Goal: Transaction & Acquisition: Purchase product/service

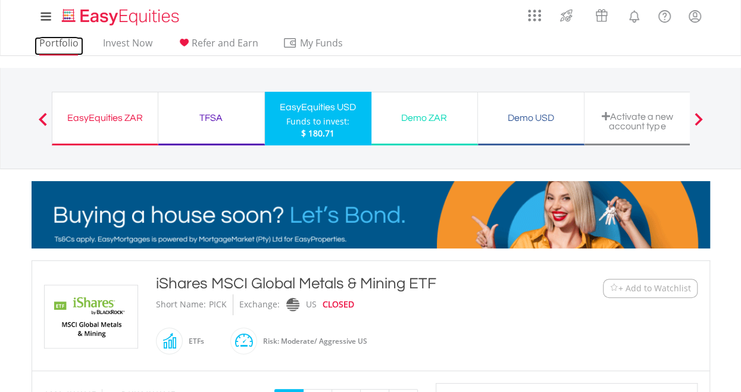
click at [54, 46] on link "Portfolio" at bounding box center [59, 46] width 49 height 18
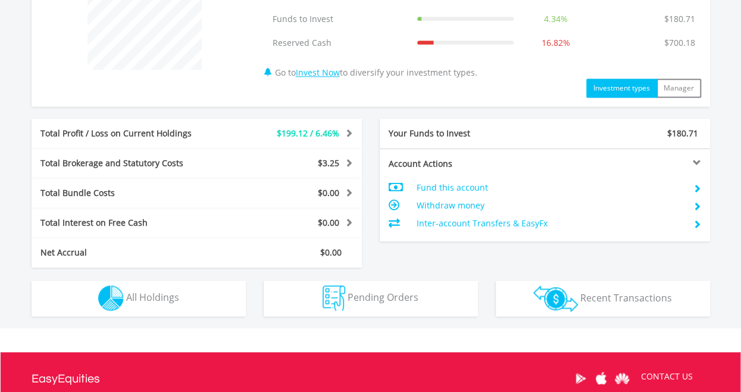
scroll to position [536, 0]
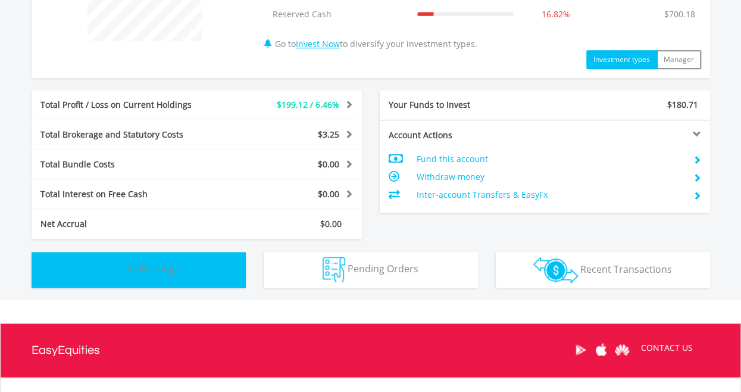
click at [211, 275] on button "Holdings All Holdings" at bounding box center [139, 270] width 214 height 36
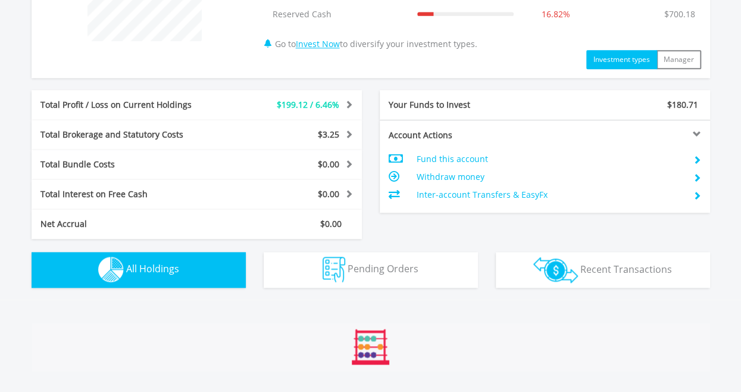
scroll to position [858, 0]
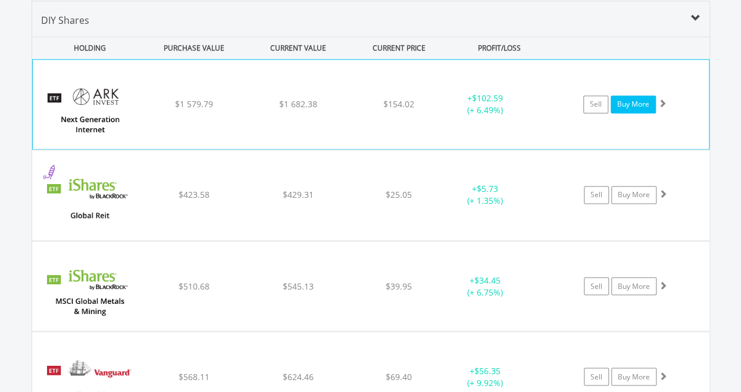
click at [623, 108] on link "Buy More" at bounding box center [633, 104] width 45 height 18
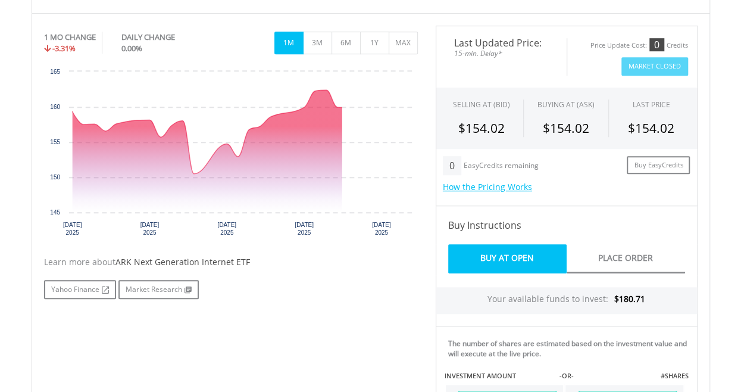
scroll to position [476, 0]
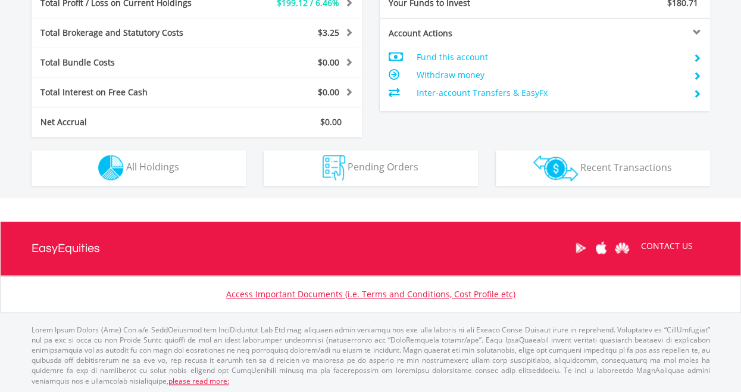
scroll to position [114, 226]
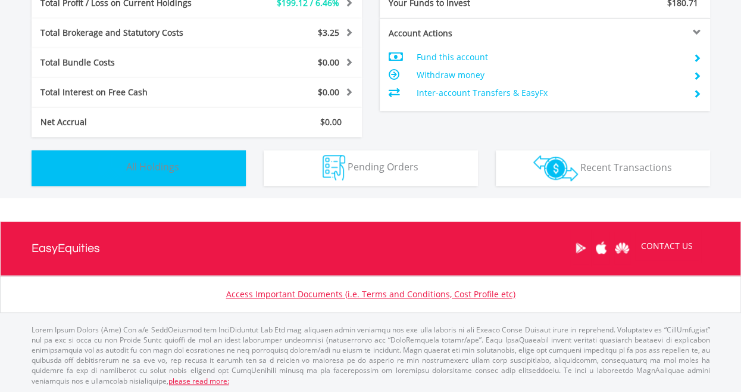
click at [204, 162] on button "Holdings All Holdings" at bounding box center [139, 168] width 214 height 36
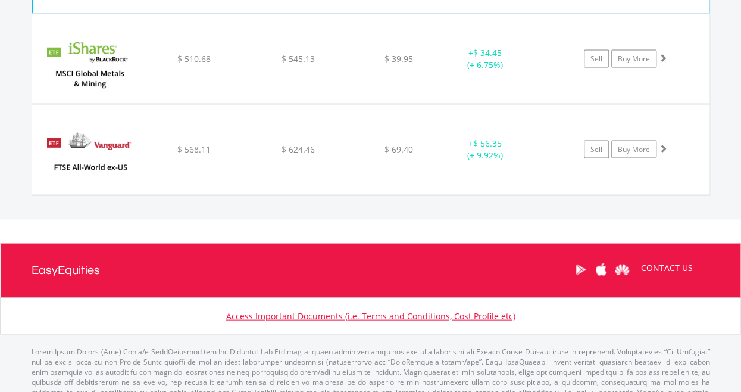
scroll to position [1096, 0]
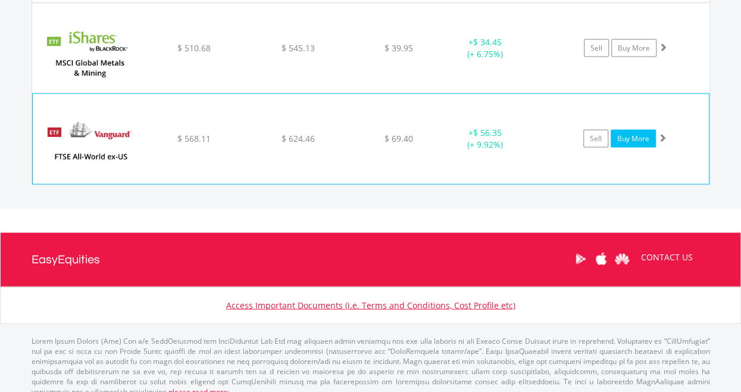
click at [640, 132] on link "Buy More" at bounding box center [633, 138] width 45 height 18
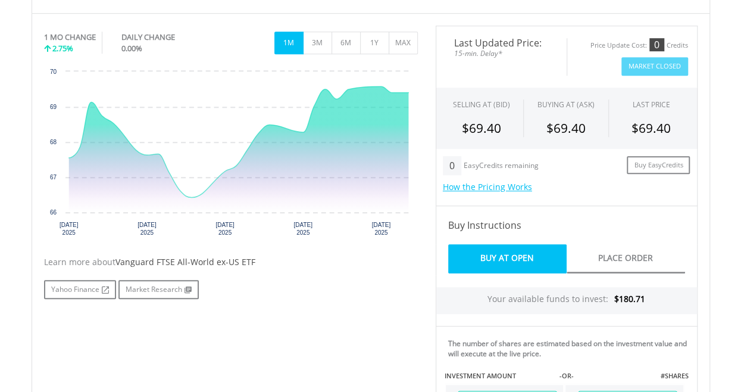
scroll to position [536, 0]
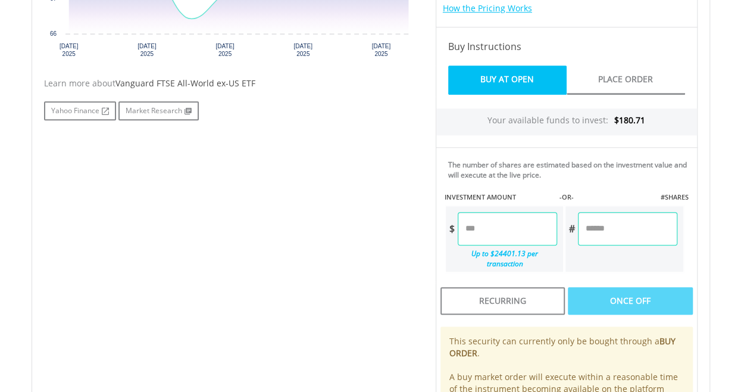
click at [612, 223] on input "number" at bounding box center [627, 228] width 99 height 33
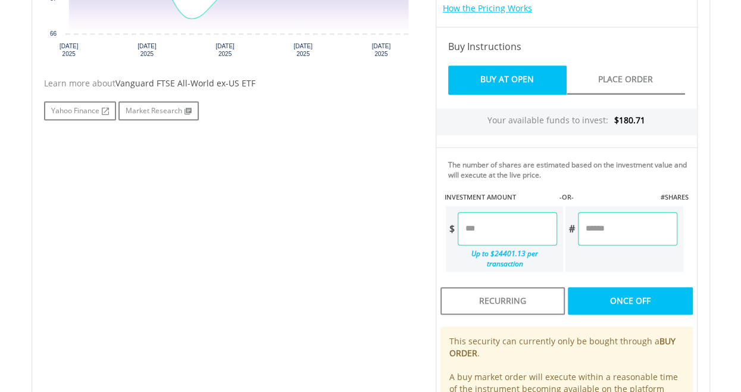
type input "*"
type input "*****"
click at [587, 261] on div "Last Updated Price: 15-min. Delay* Price Update Cost: 0 Credits Market Closed S…" at bounding box center [567, 151] width 280 height 609
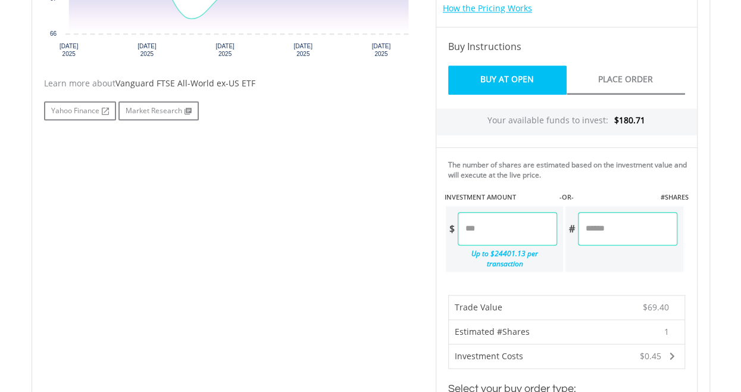
click at [616, 230] on input "*" at bounding box center [627, 228] width 99 height 33
type input "*"
click at [358, 224] on div "No chart available. 1 MO CHANGE 2.75% DAILY CHANGE 0.00% 1M 3M 6M 1Y MAX Chart …" at bounding box center [370, 258] width 671 height 823
type input "******"
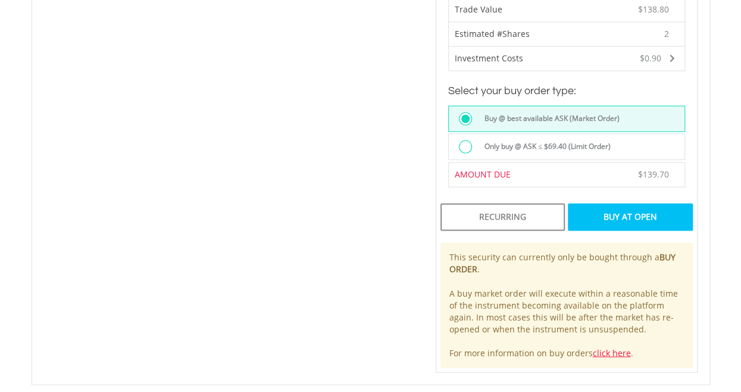
click at [612, 203] on div "Buy At Open" at bounding box center [630, 216] width 124 height 27
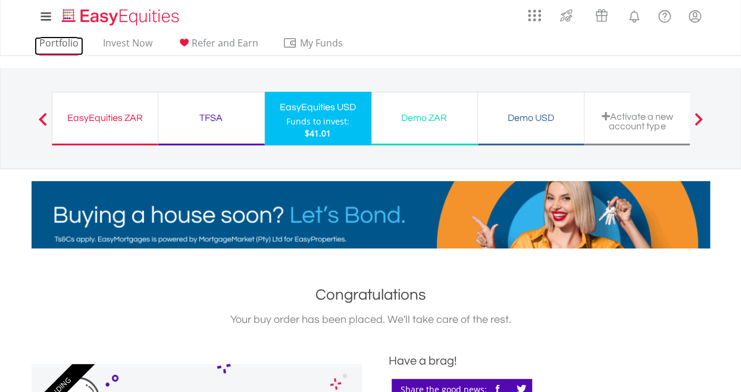
click at [39, 43] on link "Portfolio" at bounding box center [59, 46] width 49 height 18
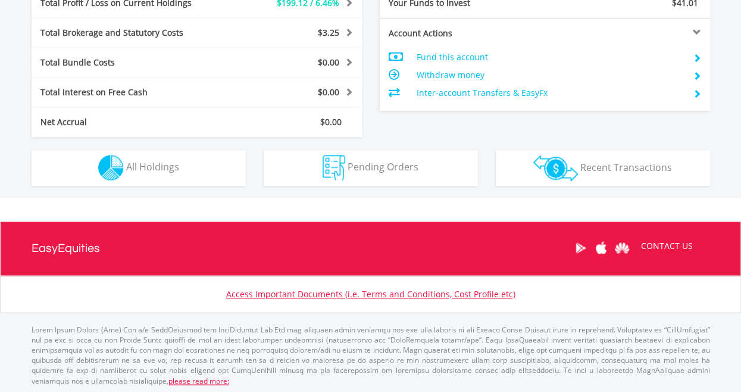
scroll to position [114, 226]
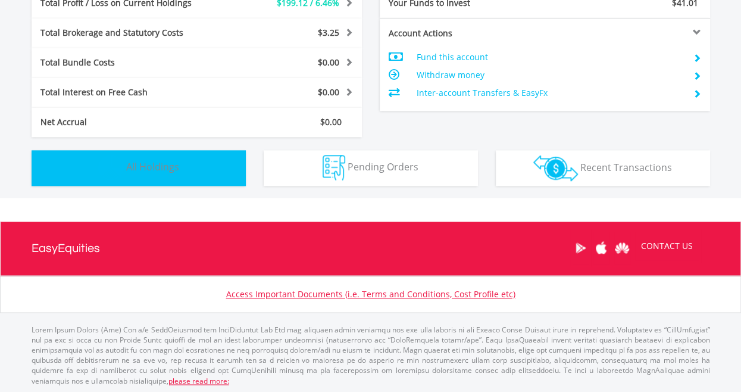
click at [167, 167] on span "All Holdings" at bounding box center [152, 166] width 53 height 13
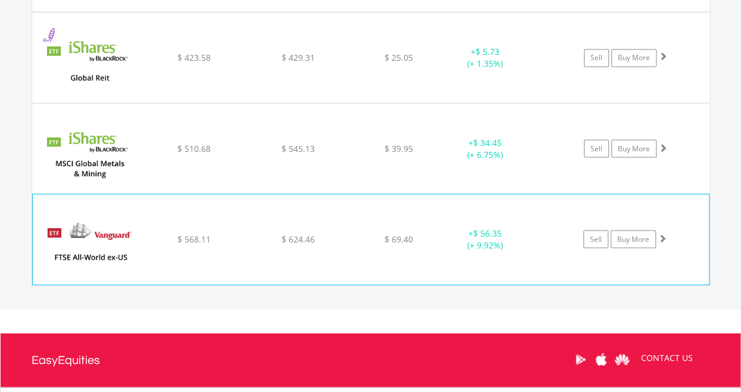
scroll to position [977, 0]
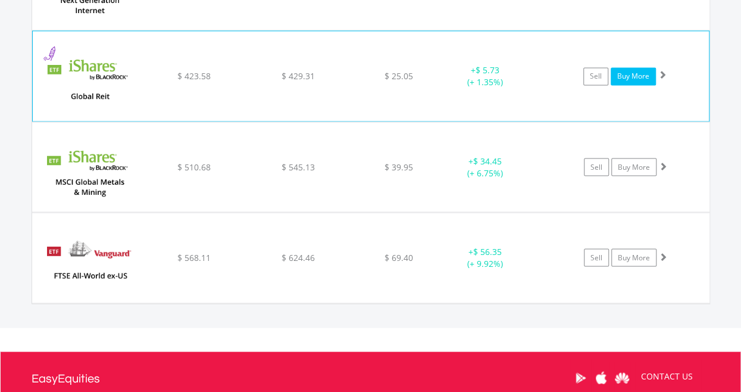
click at [651, 80] on link "Buy More" at bounding box center [633, 76] width 45 height 18
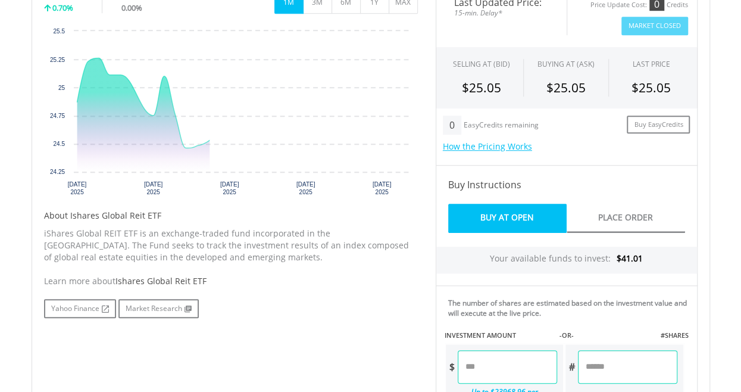
scroll to position [417, 0]
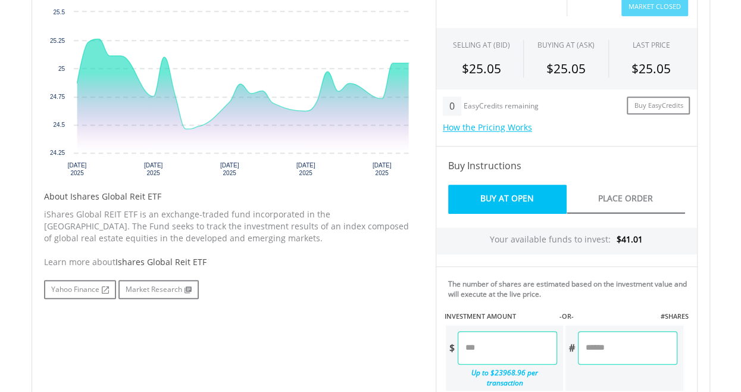
click at [618, 346] on input "number" at bounding box center [627, 347] width 99 height 33
type input "*"
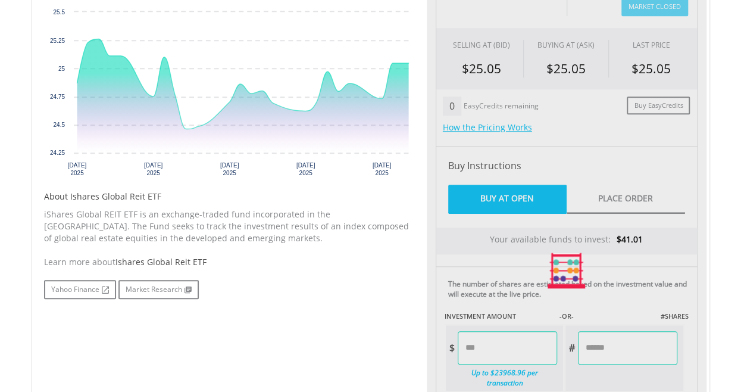
click at [340, 315] on div "No chart available. 1 MO CHANGE 0.70% DAILY CHANGE 0.00% 1M 3M 6M 1Y MAX Chart …" at bounding box center [370, 270] width 671 height 609
type input "*****"
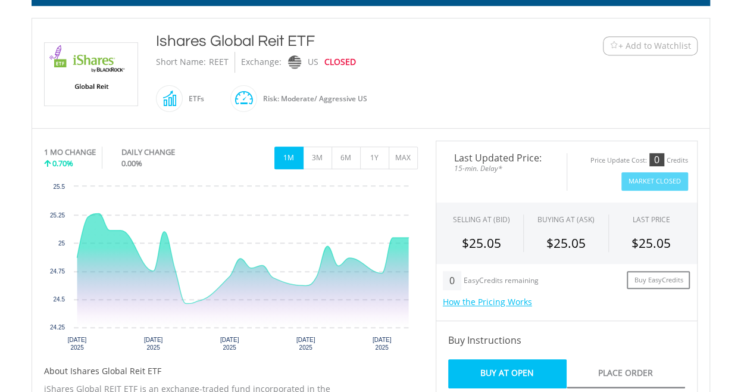
scroll to position [238, 0]
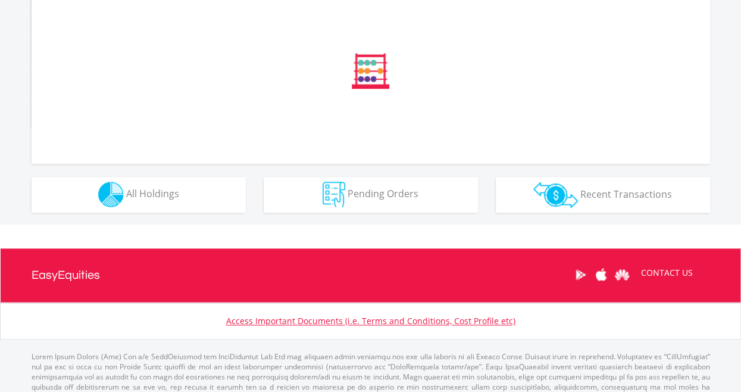
scroll to position [333, 0]
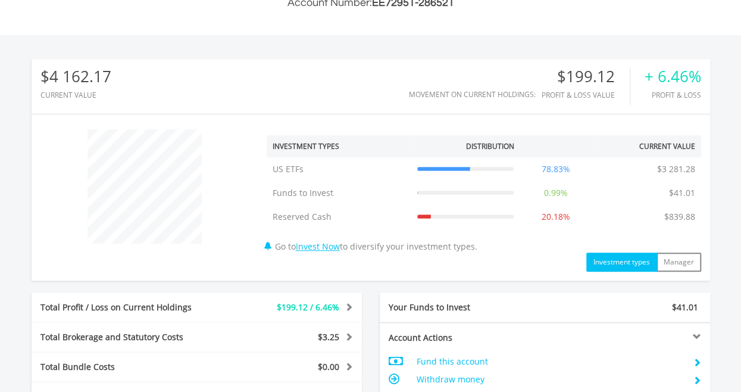
click at [156, 282] on div "$4 162.17 CURRENT VALUE Movement on Current Holdings: $199.12 Profit & Loss Val…" at bounding box center [371, 250] width 678 height 382
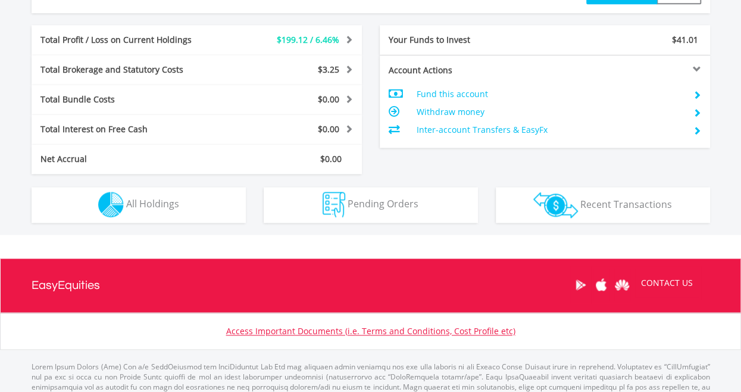
scroll to position [637, 0]
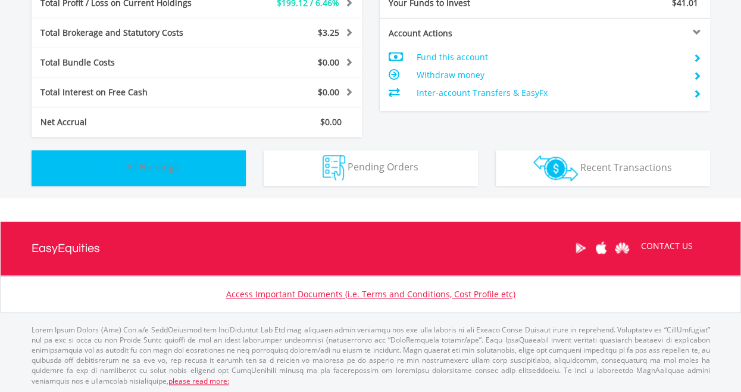
click at [167, 167] on span "All Holdings" at bounding box center [152, 166] width 53 height 13
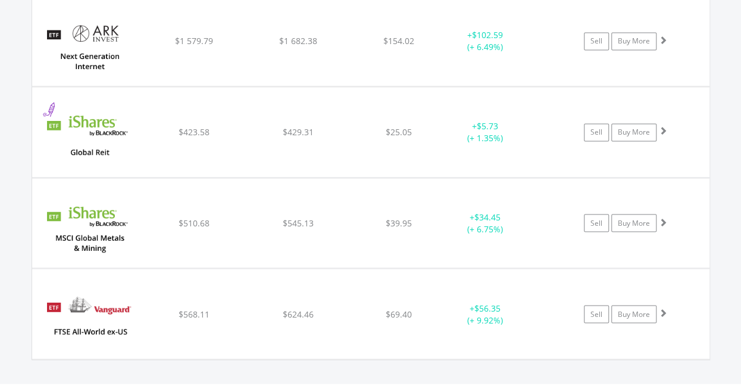
scroll to position [977, 0]
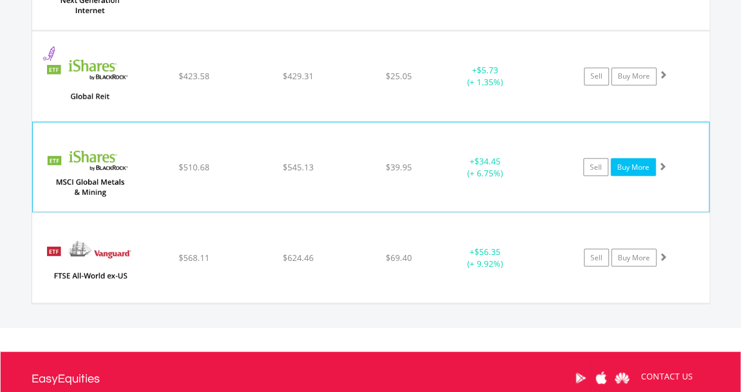
click at [636, 166] on link "Buy More" at bounding box center [633, 167] width 45 height 18
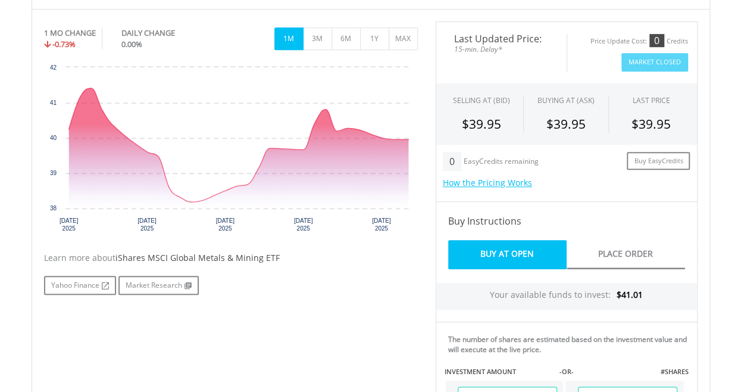
scroll to position [476, 0]
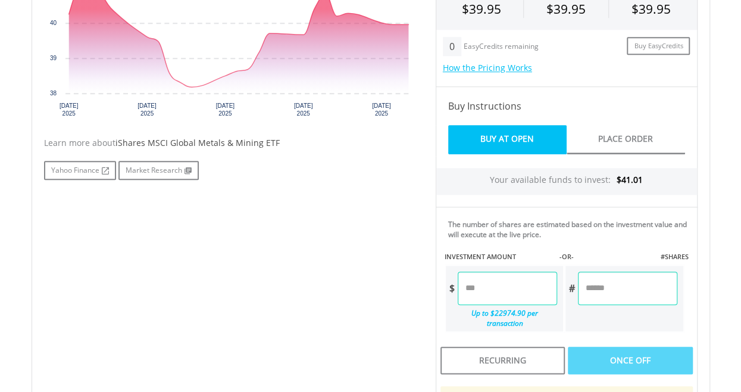
click at [606, 280] on input "number" at bounding box center [627, 287] width 99 height 33
type input "*"
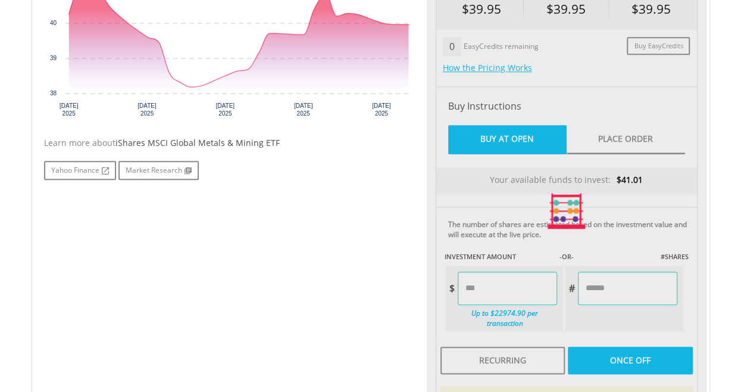
click at [491, 313] on div "Last Updated Price: 15-min. Delay* Price Update Cost: 0 Credits Market Closed S…" at bounding box center [567, 211] width 280 height 609
type input "*****"
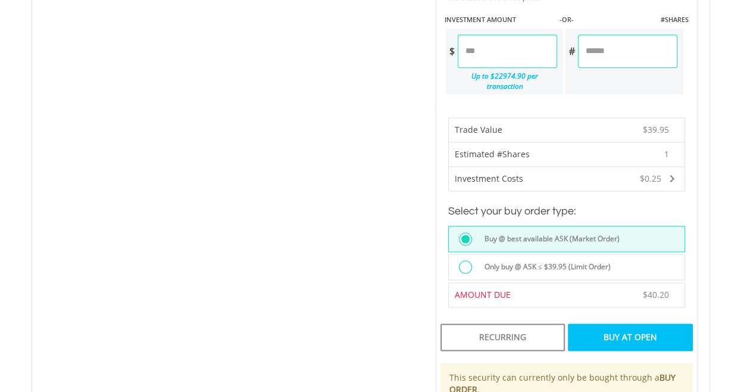
scroll to position [714, 0]
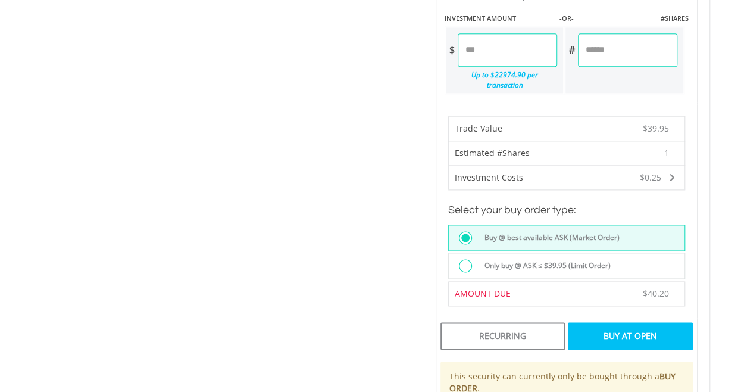
click at [593, 322] on div "Buy At Open" at bounding box center [630, 335] width 124 height 27
